Goal: Information Seeking & Learning: Learn about a topic

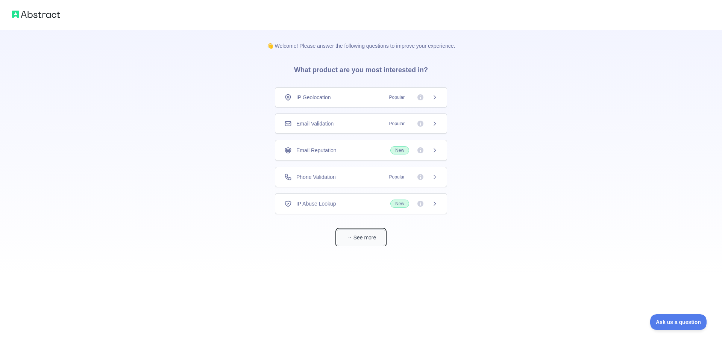
click at [363, 243] on button "See more" at bounding box center [361, 237] width 48 height 17
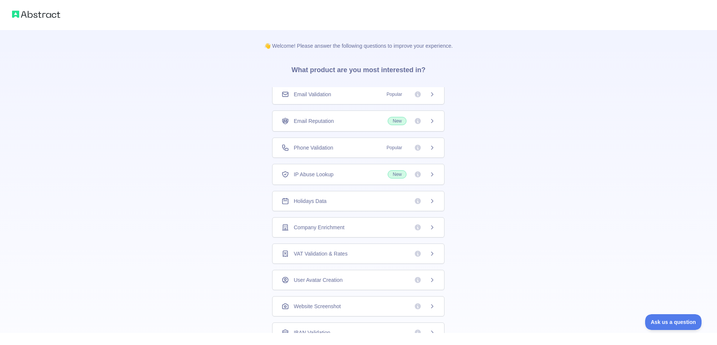
click at [31, 18] on img at bounding box center [36, 14] width 48 height 11
click at [414, 94] on icon at bounding box center [418, 95] width 8 height 8
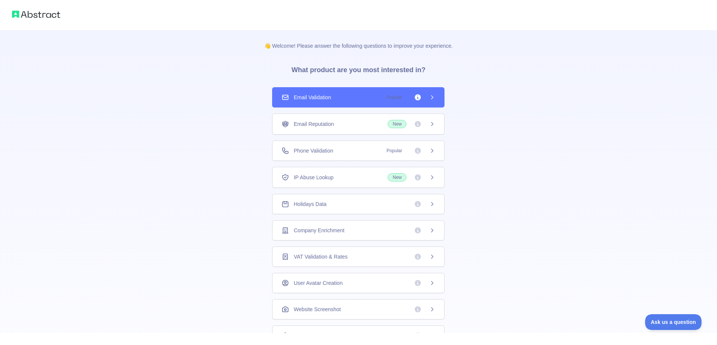
click at [421, 124] on span "New" at bounding box center [410, 124] width 47 height 8
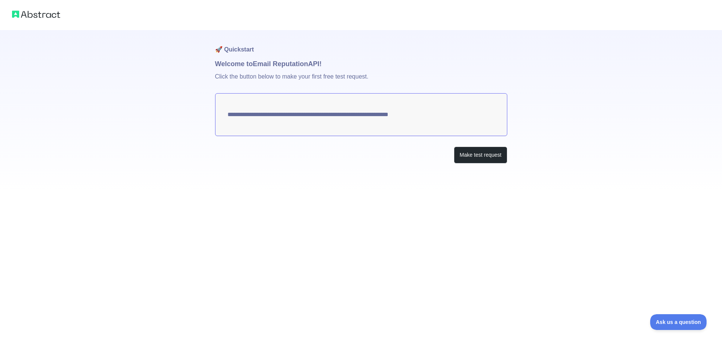
click at [191, 128] on div "**********" at bounding box center [361, 97] width 722 height 194
click at [50, 17] on img at bounding box center [36, 14] width 48 height 11
drag, startPoint x: 50, startPoint y: 17, endPoint x: 36, endPoint y: 16, distance: 14.0
click at [50, 17] on img at bounding box center [36, 14] width 48 height 11
click at [36, 16] on img at bounding box center [36, 14] width 48 height 11
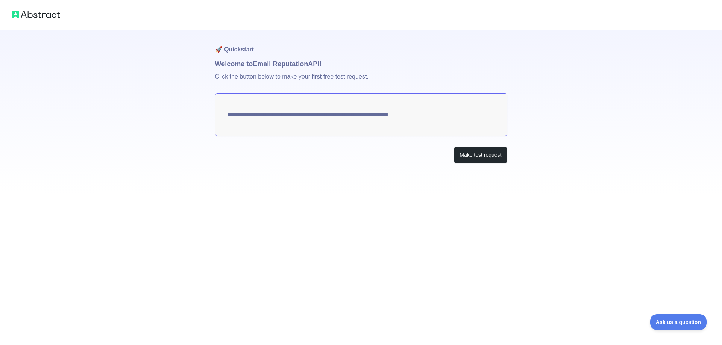
drag, startPoint x: 36, startPoint y: 16, endPoint x: 20, endPoint y: 12, distance: 16.9
click at [33, 15] on img at bounding box center [36, 14] width 48 height 11
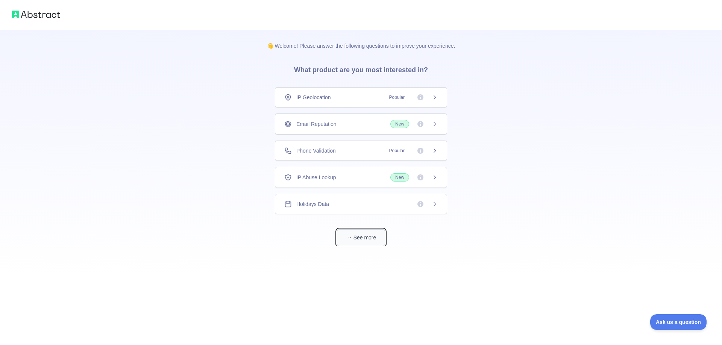
click at [352, 242] on button "See more" at bounding box center [361, 237] width 48 height 17
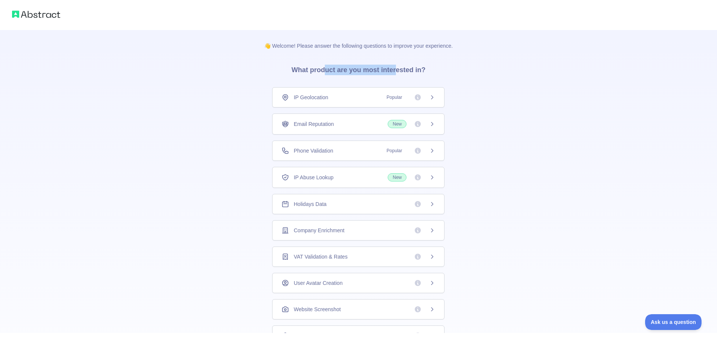
drag, startPoint x: 328, startPoint y: 73, endPoint x: 402, endPoint y: 68, distance: 74.3
click at [395, 69] on h3 "What product are you most interested in?" at bounding box center [358, 69] width 158 height 38
click at [403, 68] on h3 "What product are you most interested in?" at bounding box center [358, 69] width 158 height 38
click at [431, 124] on icon at bounding box center [432, 123] width 2 height 3
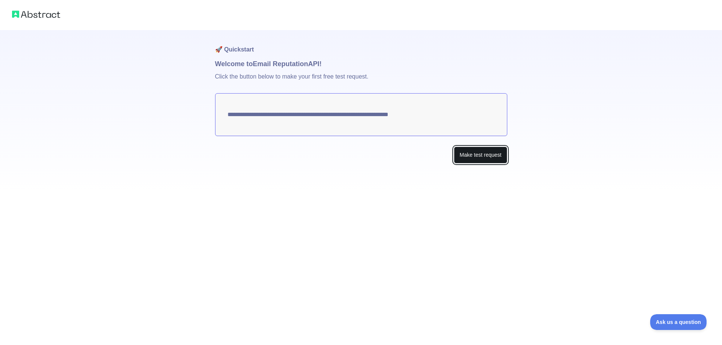
click at [461, 158] on button "Make test request" at bounding box center [480, 155] width 53 height 17
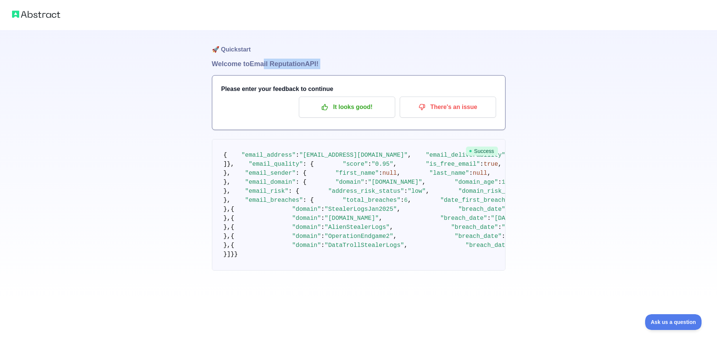
click at [263, 67] on div "🚀 Quickstart Welcome to Email Reputation API! Please enter your feedback to con…" at bounding box center [358, 165] width 293 height 271
click at [333, 61] on h1 "Welcome to Email Reputation API!" at bounding box center [358, 64] width 293 height 11
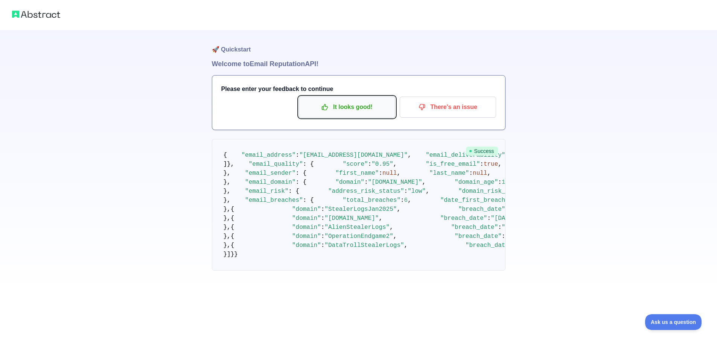
click at [382, 103] on p "It looks good!" at bounding box center [346, 107] width 85 height 13
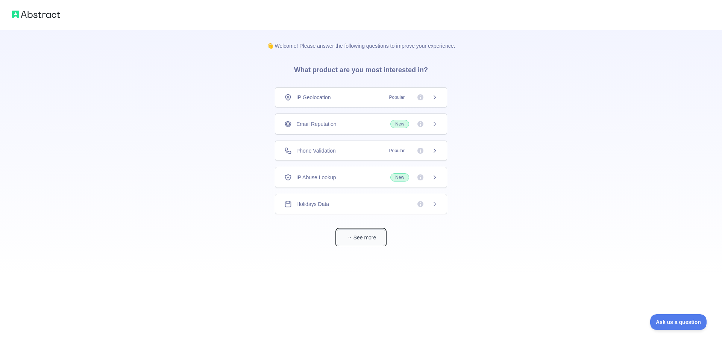
click at [346, 233] on button "See more" at bounding box center [361, 237] width 48 height 17
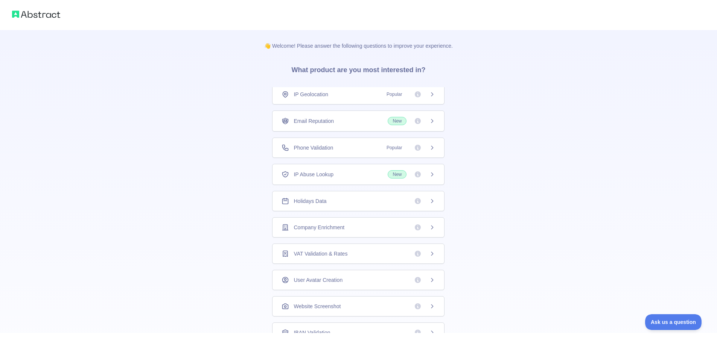
click at [351, 223] on div "Company Enrichment" at bounding box center [358, 227] width 172 height 20
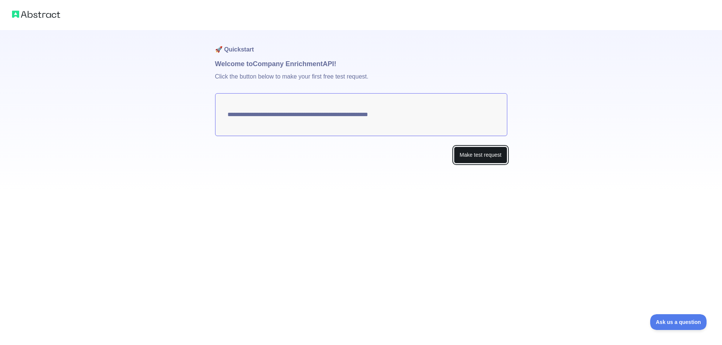
click at [467, 155] on button "Make test request" at bounding box center [480, 155] width 53 height 17
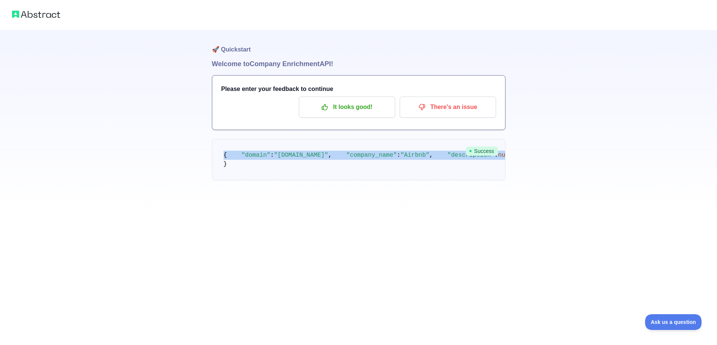
scroll to position [163, 0]
drag, startPoint x: 222, startPoint y: 147, endPoint x: 319, endPoint y: 302, distance: 181.8
click at [319, 181] on pre "{ "domain" : "[DOMAIN_NAME]" , "company_name" : "Airbnb" , "description" : null…" at bounding box center [358, 159] width 293 height 41
copy code "{ "domain" : "[DOMAIN_NAME]" , "company_name" : "Airbnb" , "description" : null…"
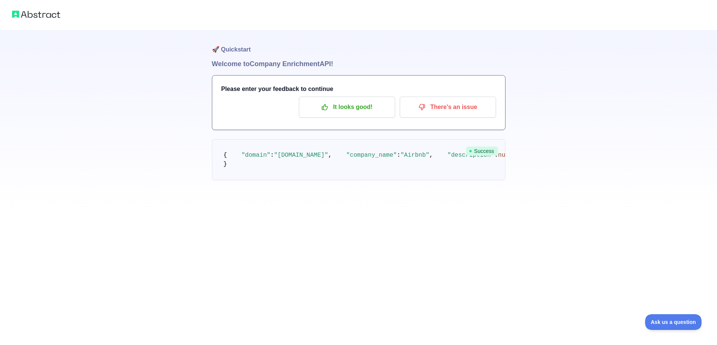
scroll to position [0, 0]
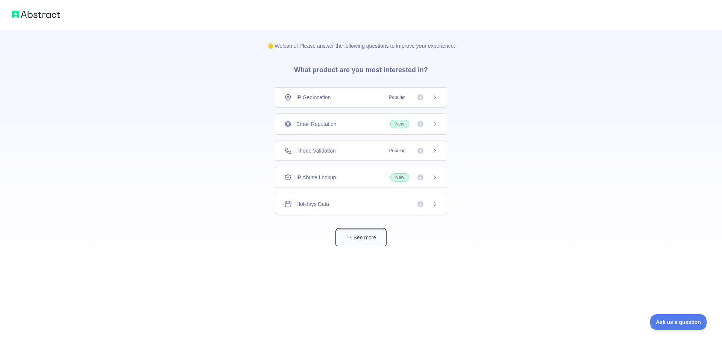
click at [378, 242] on button "See more" at bounding box center [361, 237] width 48 height 17
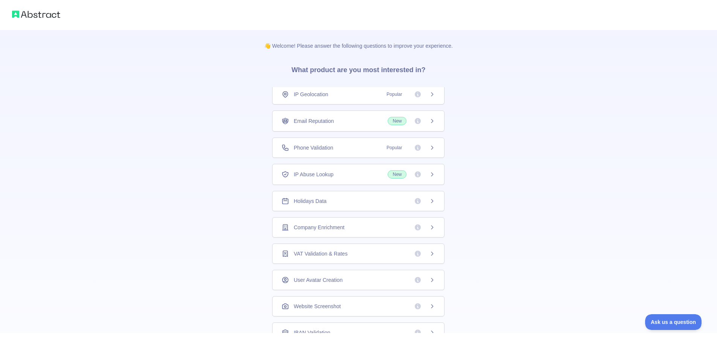
click at [359, 229] on div "Company Enrichment" at bounding box center [357, 228] width 153 height 8
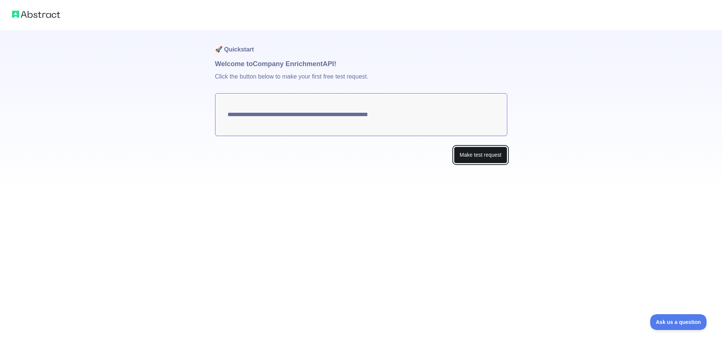
click at [475, 156] on button "Make test request" at bounding box center [480, 155] width 53 height 17
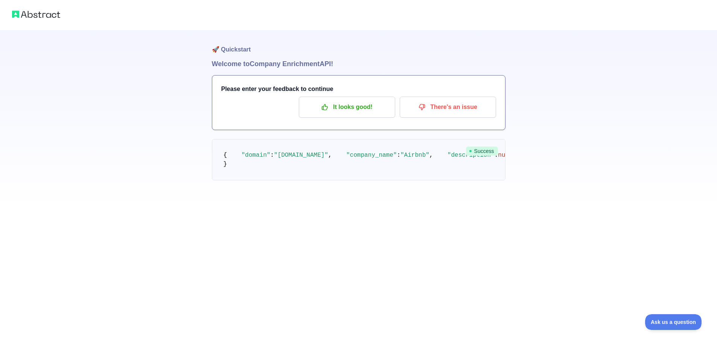
scroll to position [163, 0]
click at [339, 181] on pre "{ "domain" : "[DOMAIN_NAME]" , "company_name" : "Airbnb" , "description" : null…" at bounding box center [358, 159] width 293 height 41
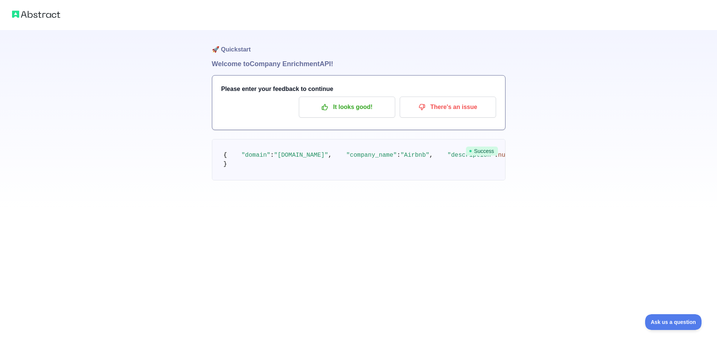
drag, startPoint x: 303, startPoint y: 291, endPoint x: 267, endPoint y: 183, distance: 113.7
click at [266, 181] on pre "{ "domain" : "[DOMAIN_NAME]" , "company_name" : "Airbnb" , "description" : null…" at bounding box center [358, 159] width 293 height 41
click at [269, 178] on pre "{ "domain" : "[DOMAIN_NAME]" , "company_name" : "Airbnb" , "description" : null…" at bounding box center [358, 159] width 293 height 41
click at [339, 101] on p "It looks good!" at bounding box center [346, 107] width 85 height 13
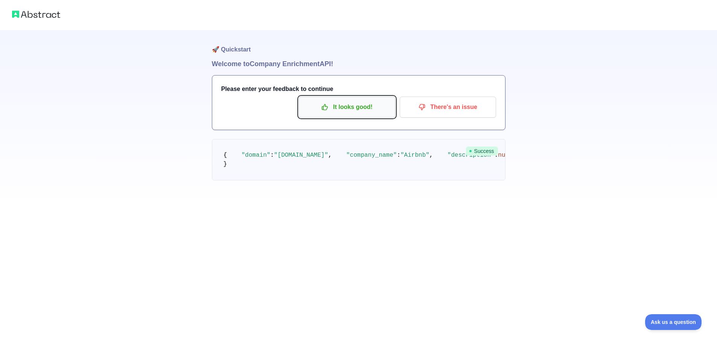
click at [337, 101] on p "It looks good!" at bounding box center [346, 107] width 85 height 13
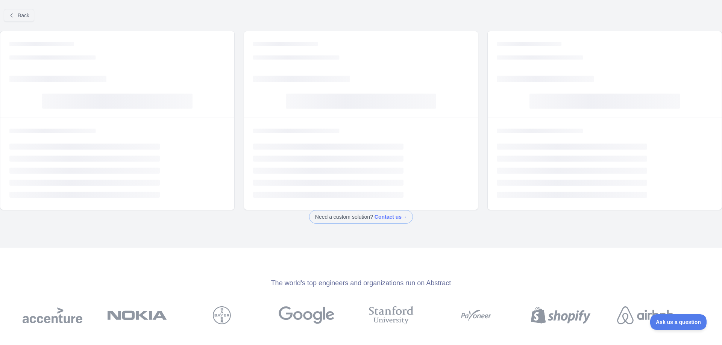
click at [337, 84] on icon "Loading..." at bounding box center [301, 78] width 97 height 11
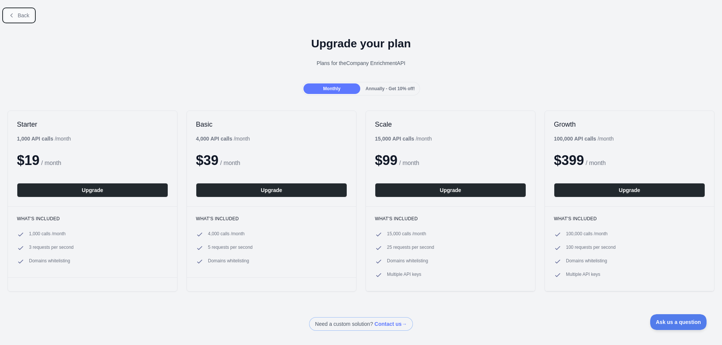
click at [28, 15] on span "Back" at bounding box center [24, 15] width 12 height 6
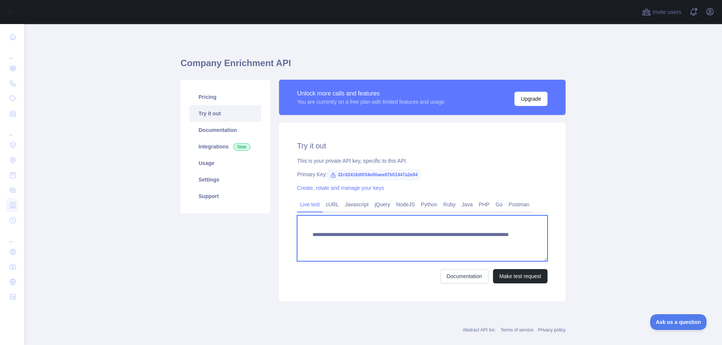
drag, startPoint x: 315, startPoint y: 238, endPoint x: 478, endPoint y: 245, distance: 163.0
click at [478, 245] on textarea "**********" at bounding box center [422, 239] width 251 height 46
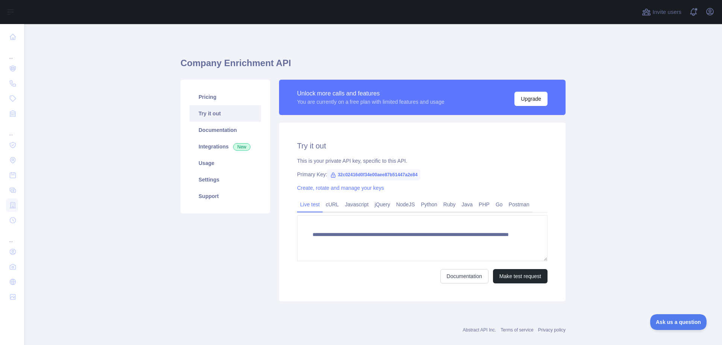
click at [510, 51] on div "**********" at bounding box center [373, 177] width 385 height 270
drag, startPoint x: 419, startPoint y: 172, endPoint x: 333, endPoint y: 174, distance: 86.5
click at [333, 174] on div "Primary Key: 32c02416d0f34e00aee87b51447a2e84" at bounding box center [422, 175] width 251 height 8
copy span "32c02416d0f34e00aee87b51447a2e84"
click at [232, 252] on div "Pricing Try it out Documentation Integrations New Usage Settings Support" at bounding box center [225, 191] width 99 height 222
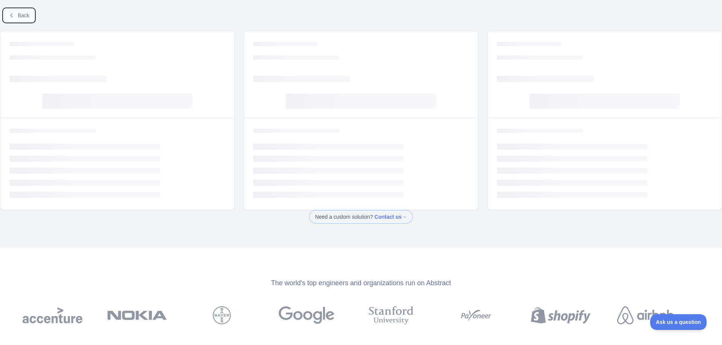
click at [15, 16] on button "Back" at bounding box center [19, 15] width 30 height 13
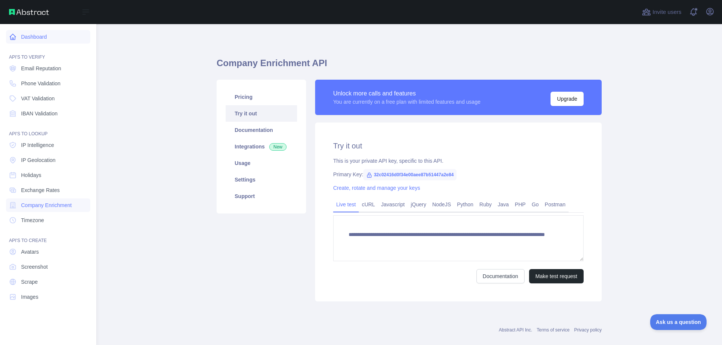
click at [49, 41] on link "Dashboard" at bounding box center [48, 37] width 84 height 14
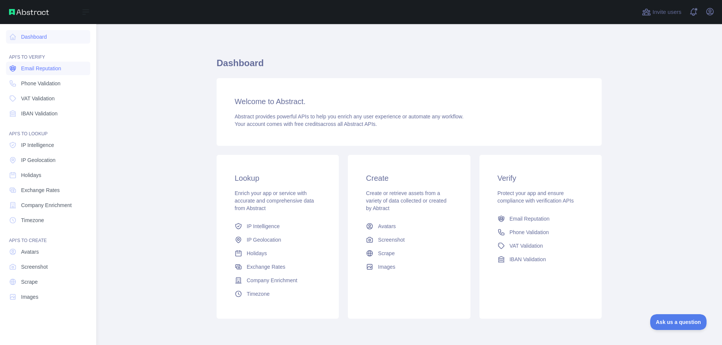
click at [62, 72] on link "Email Reputation" at bounding box center [48, 69] width 84 height 14
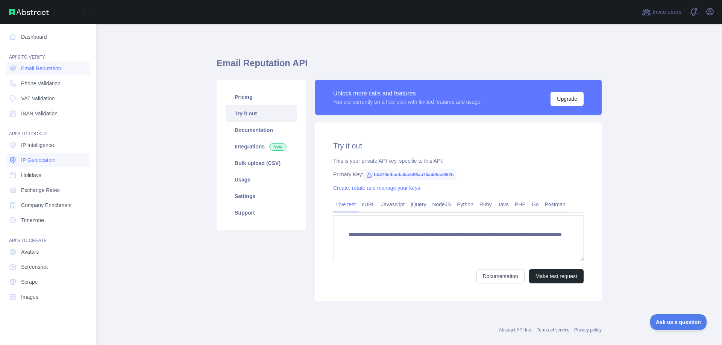
click at [55, 158] on span "IP Geolocation" at bounding box center [38, 160] width 35 height 8
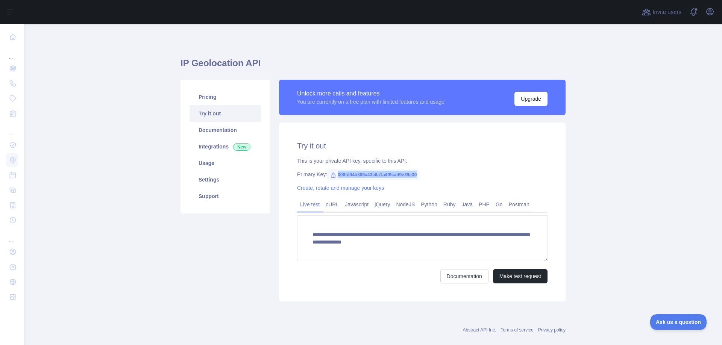
drag, startPoint x: 417, startPoint y: 176, endPoint x: 333, endPoint y: 175, distance: 83.9
click at [332, 175] on div "Primary Key: 008fd94b306a43e8a1a4f9cad9e39e30" at bounding box center [422, 175] width 251 height 8
copy span "008fd94b306a43e8a1a4f9cad9e39e30"
click at [366, 295] on div "**********" at bounding box center [422, 212] width 287 height 179
click at [392, 176] on span "008fd94b306a43e8a1a4f9cad9e39e30" at bounding box center [373, 174] width 93 height 11
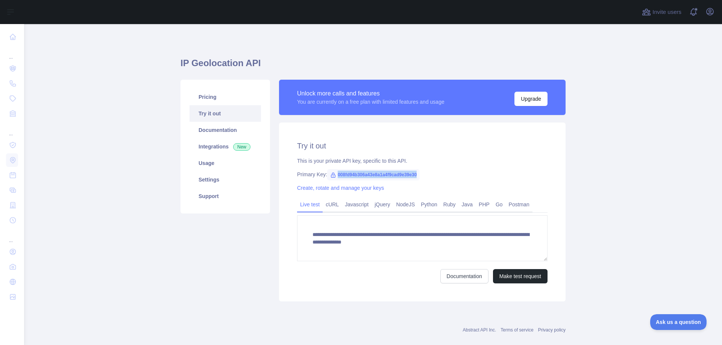
click at [392, 176] on span "008fd94b306a43e8a1a4f9cad9e39e30" at bounding box center [373, 174] width 93 height 11
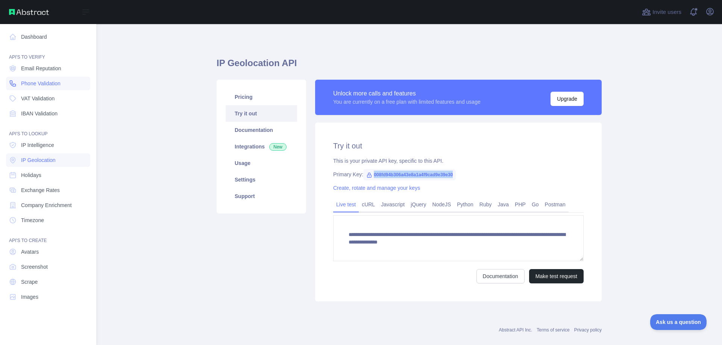
click at [53, 88] on link "Phone Validation" at bounding box center [48, 84] width 84 height 14
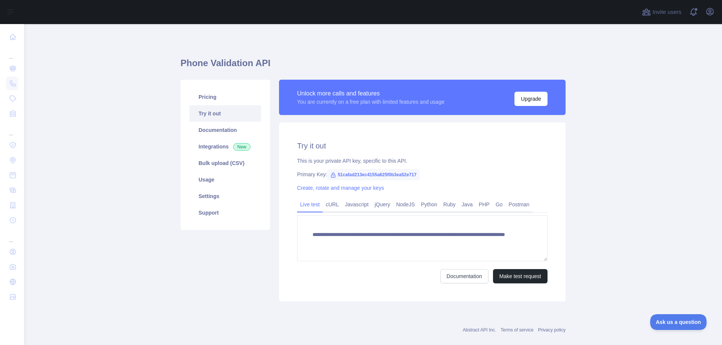
click at [382, 176] on span "51cafad213ec4155a625f0b3ea52e717" at bounding box center [373, 174] width 93 height 11
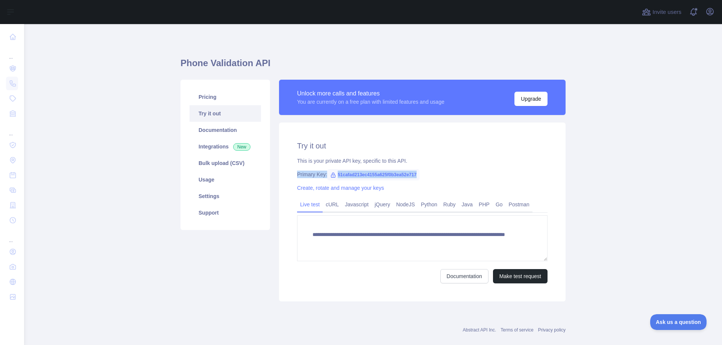
click at [382, 176] on span "51cafad213ec4155a625f0b3ea52e717" at bounding box center [373, 174] width 93 height 11
click at [143, 118] on main "**********" at bounding box center [373, 184] width 698 height 321
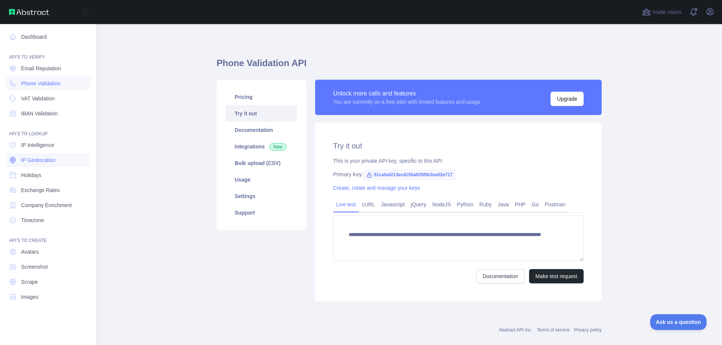
click at [59, 160] on link "IP Geolocation" at bounding box center [48, 160] width 84 height 14
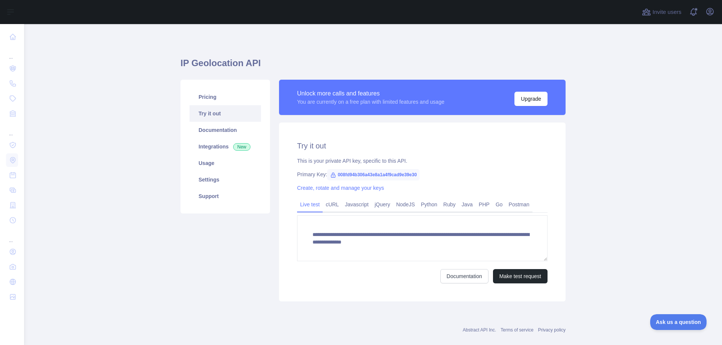
click at [360, 176] on span "008fd94b306a43e8a1a4f9cad9e39e30" at bounding box center [373, 174] width 93 height 11
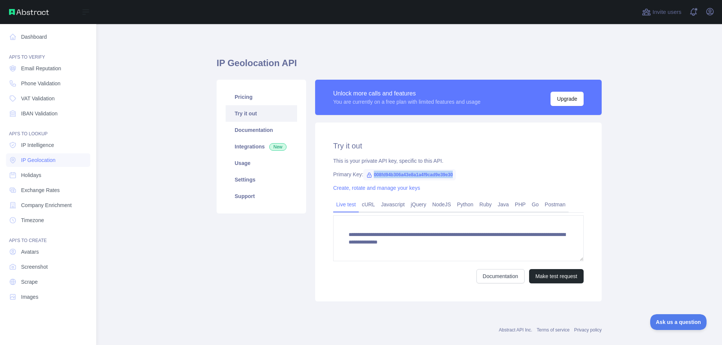
drag, startPoint x: 54, startPoint y: 203, endPoint x: 269, endPoint y: 182, distance: 215.7
click at [54, 203] on span "Company Enrichment" at bounding box center [46, 206] width 51 height 8
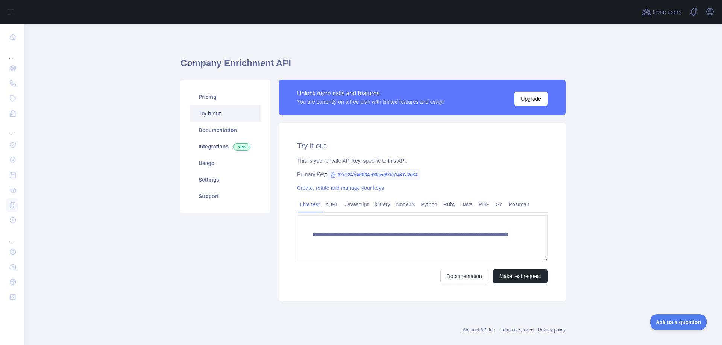
click at [368, 175] on span "32c02416d0f34e00aee87b51447a2e84" at bounding box center [373, 174] width 93 height 11
copy span "32c02416d0f34e00aee87b51447a2e84"
click at [634, 111] on main "**********" at bounding box center [373, 184] width 698 height 321
click at [229, 172] on link "Settings" at bounding box center [225, 180] width 71 height 17
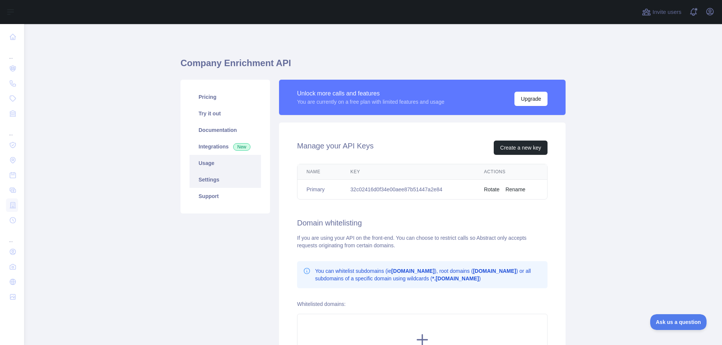
click at [231, 164] on link "Usage" at bounding box center [225, 163] width 71 height 17
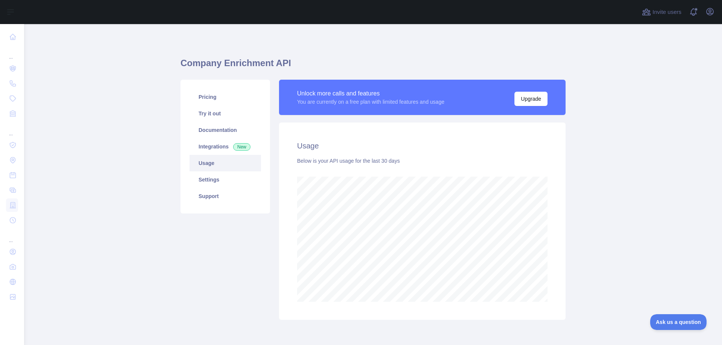
scroll to position [321, 692]
click at [236, 144] on span "New" at bounding box center [241, 147] width 17 height 8
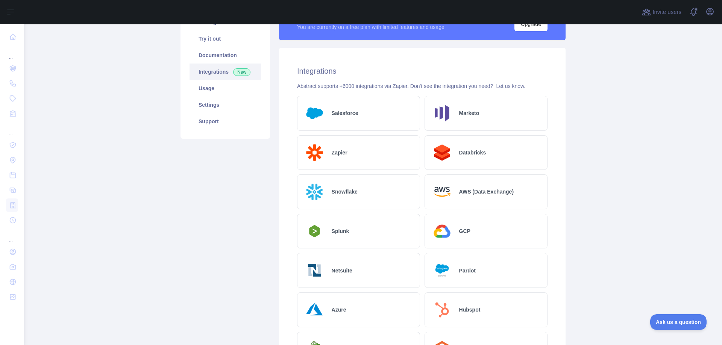
scroll to position [6, 0]
